Goal: Task Accomplishment & Management: Manage account settings

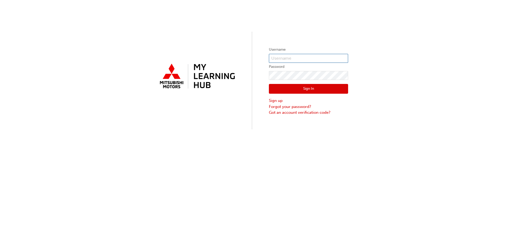
type input "0005961507"
click at [318, 88] on button "Sign In" at bounding box center [308, 89] width 79 height 10
